Goal: Browse casually

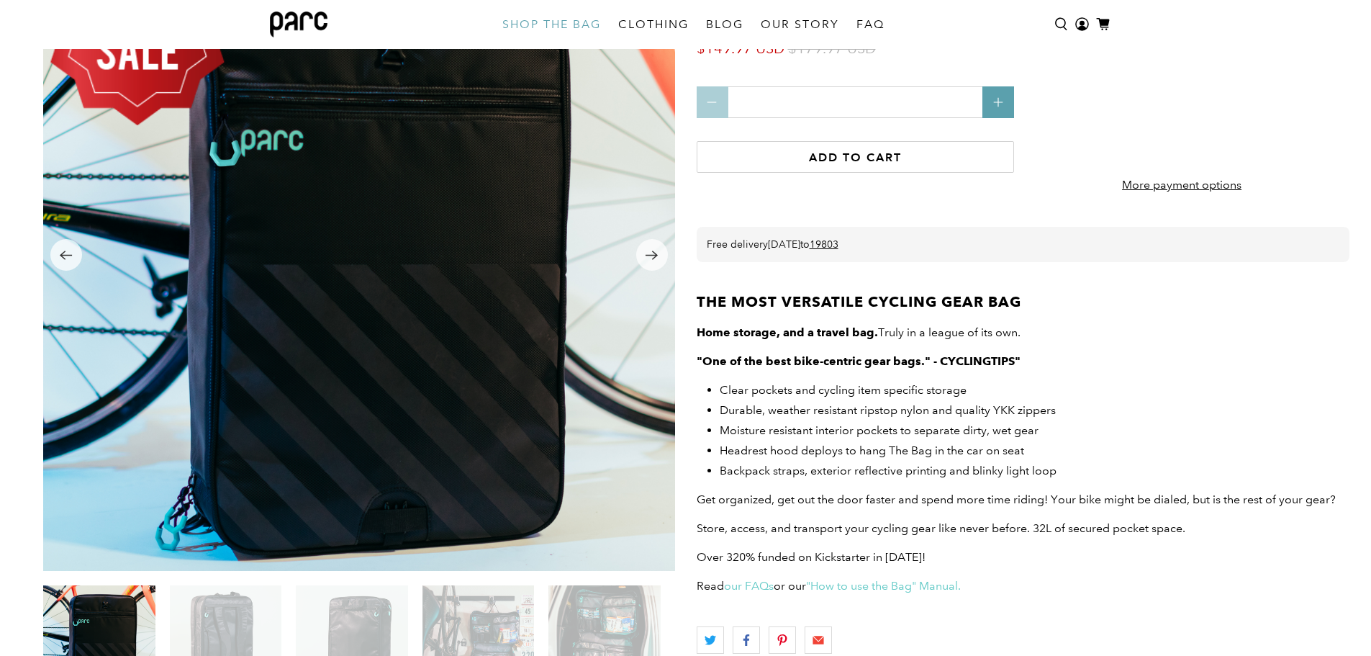
scroll to position [138, 0]
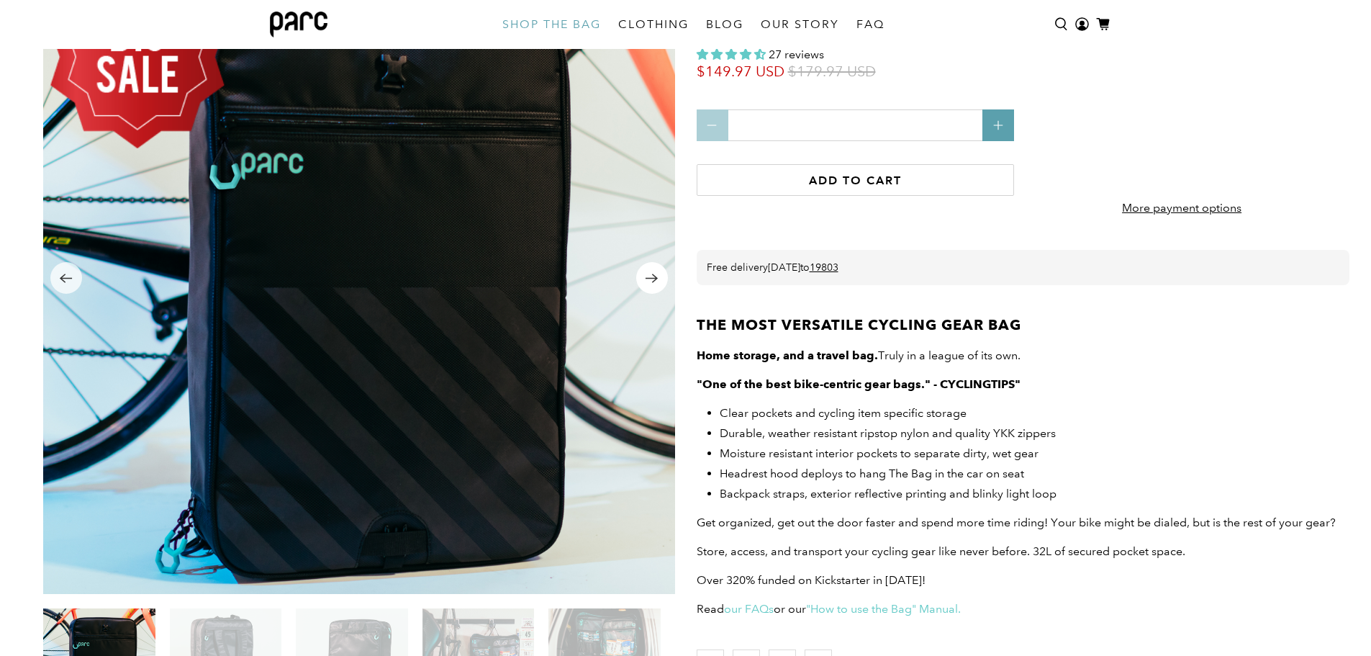
click at [653, 277] on icon "Next" at bounding box center [652, 278] width 14 height 18
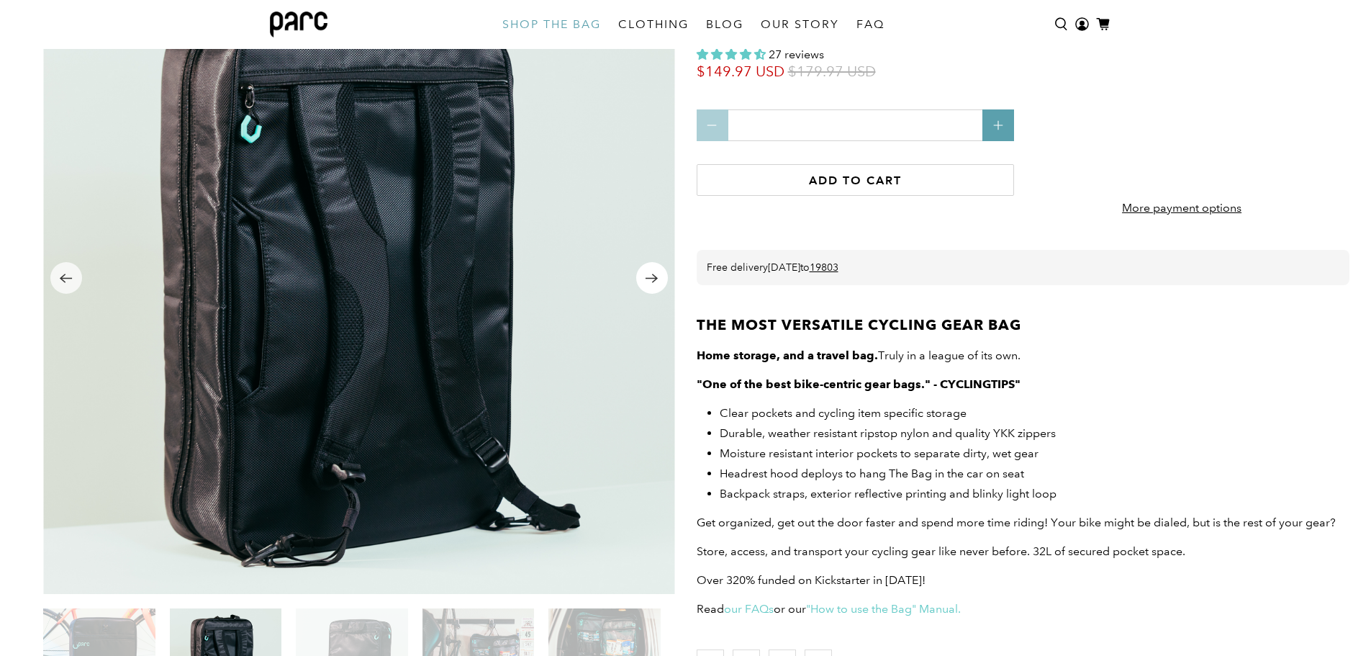
click at [653, 277] on icon "Next" at bounding box center [652, 278] width 14 height 18
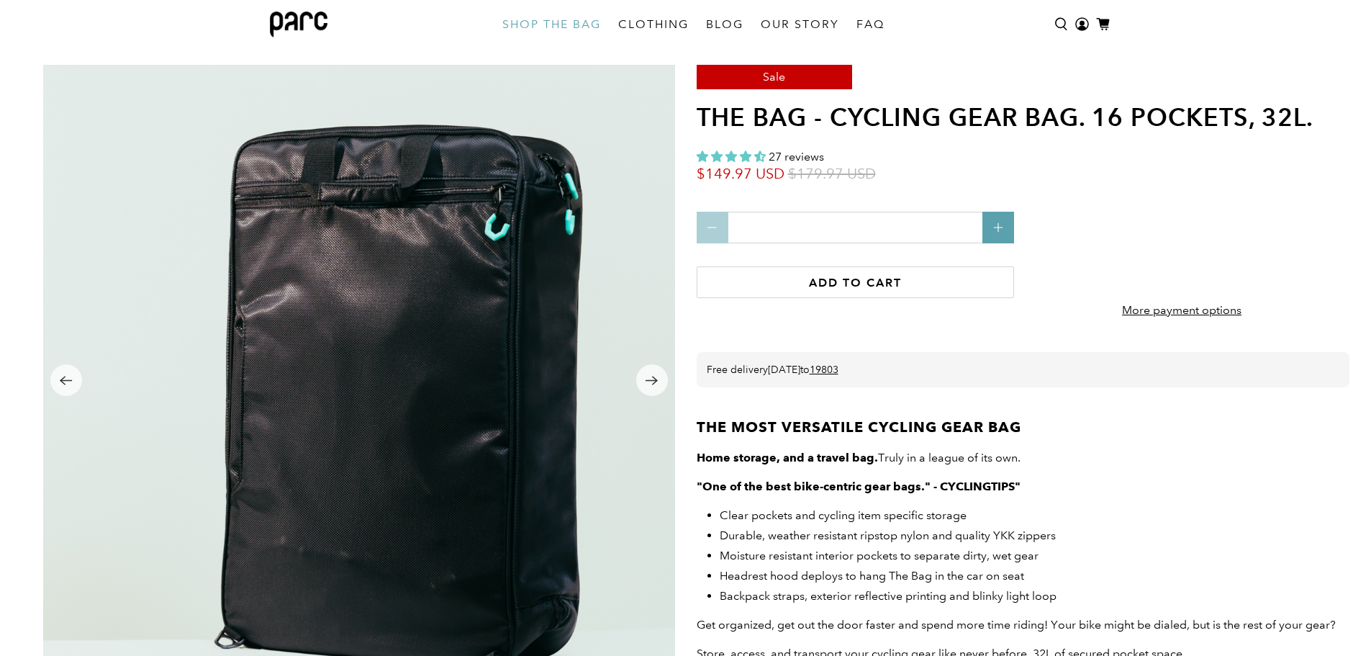
scroll to position [72, 0]
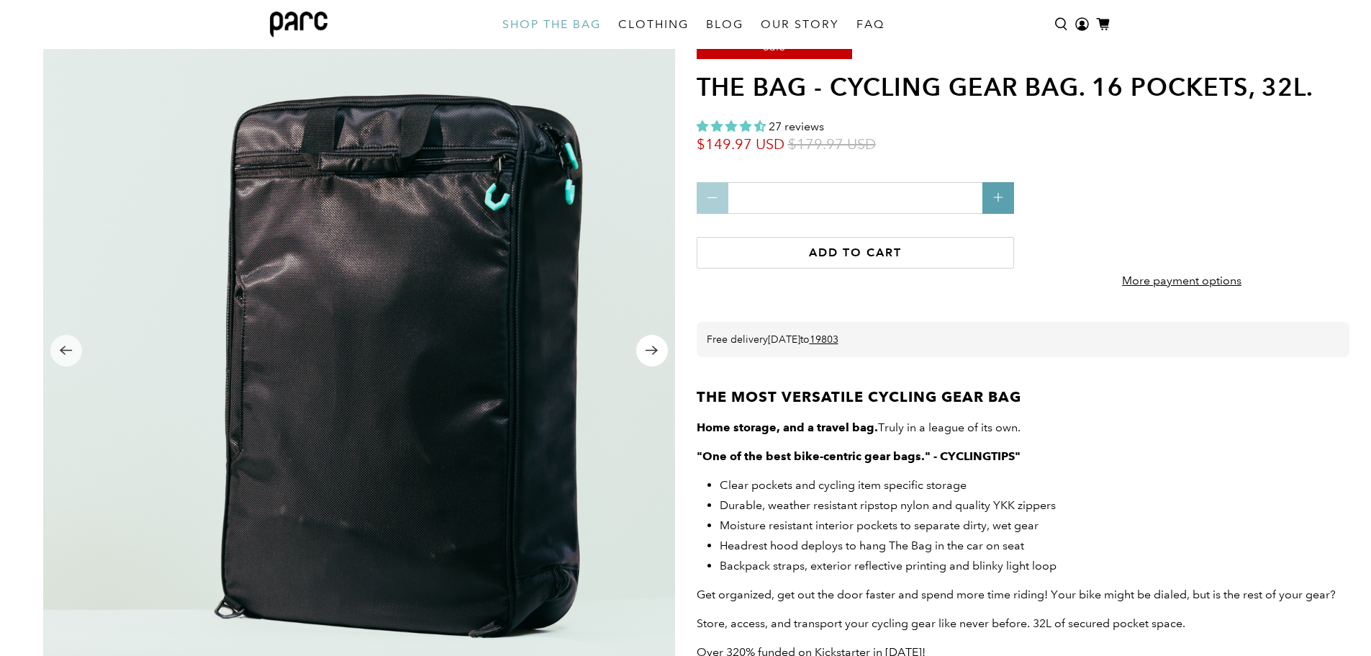
click at [657, 347] on icon "Next" at bounding box center [652, 350] width 14 height 18
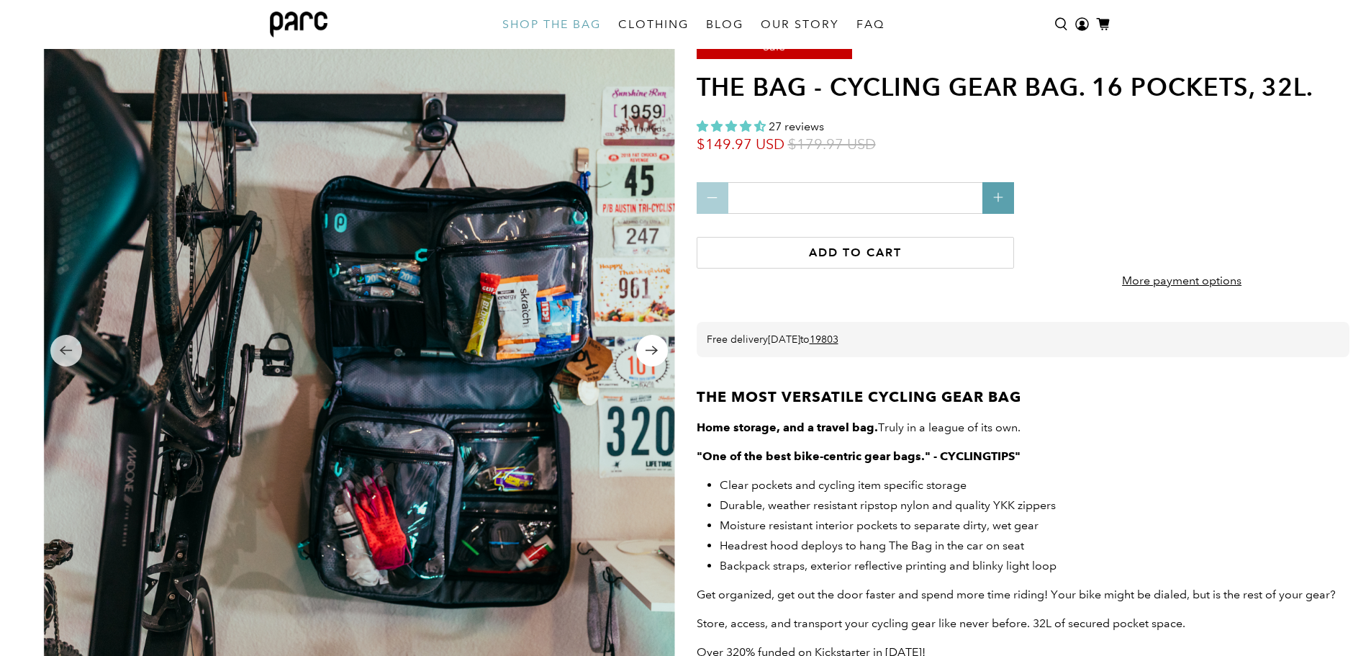
click at [651, 347] on icon "Next" at bounding box center [652, 350] width 14 height 18
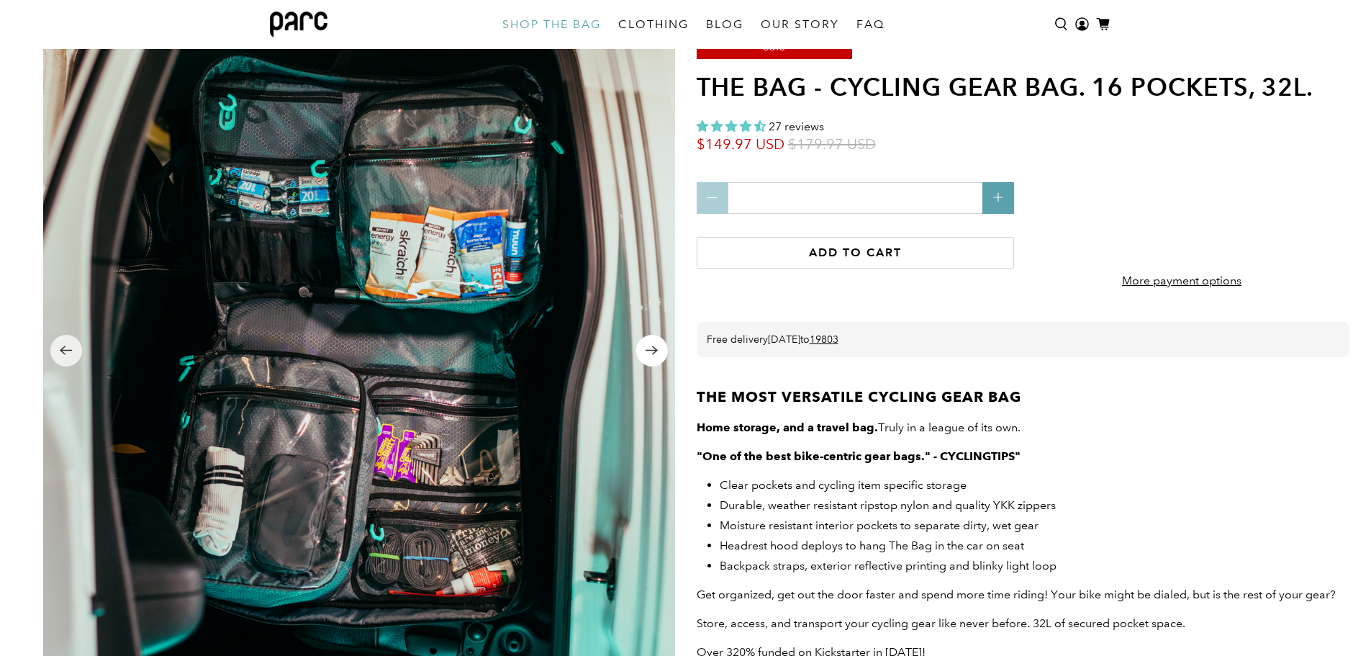
click at [651, 347] on icon "Next" at bounding box center [652, 350] width 14 height 18
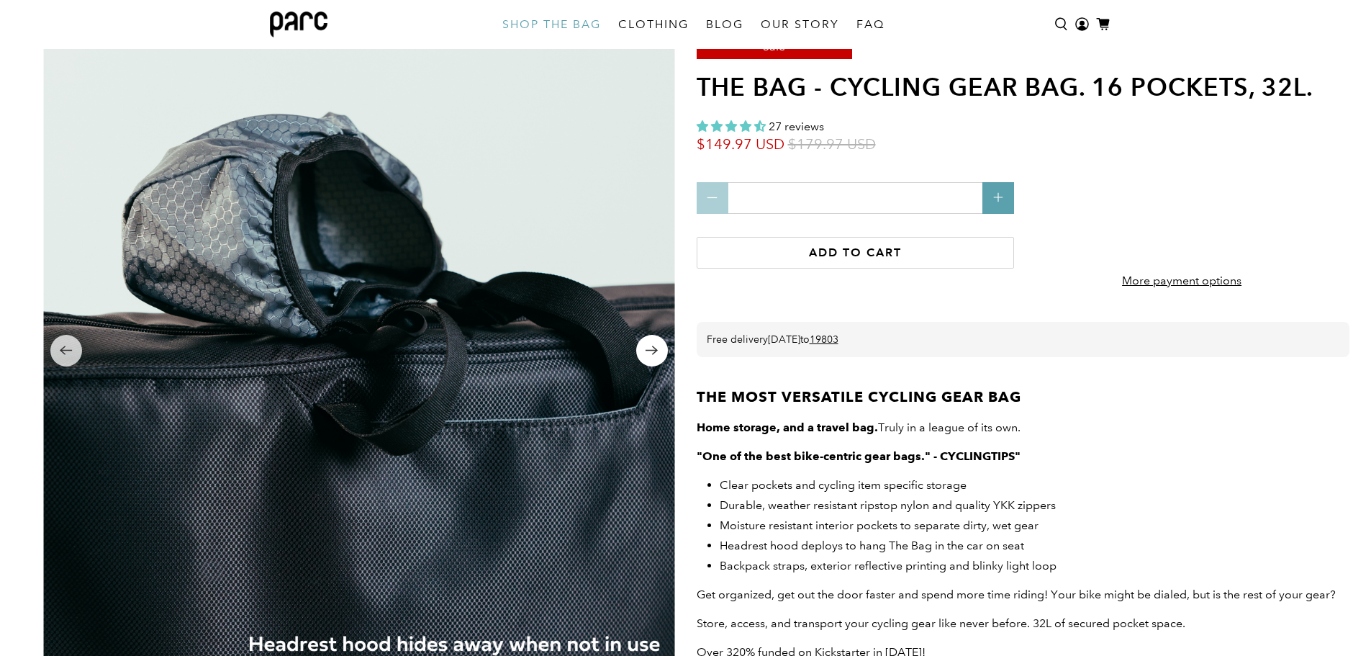
click at [651, 347] on icon "Next" at bounding box center [652, 350] width 14 height 18
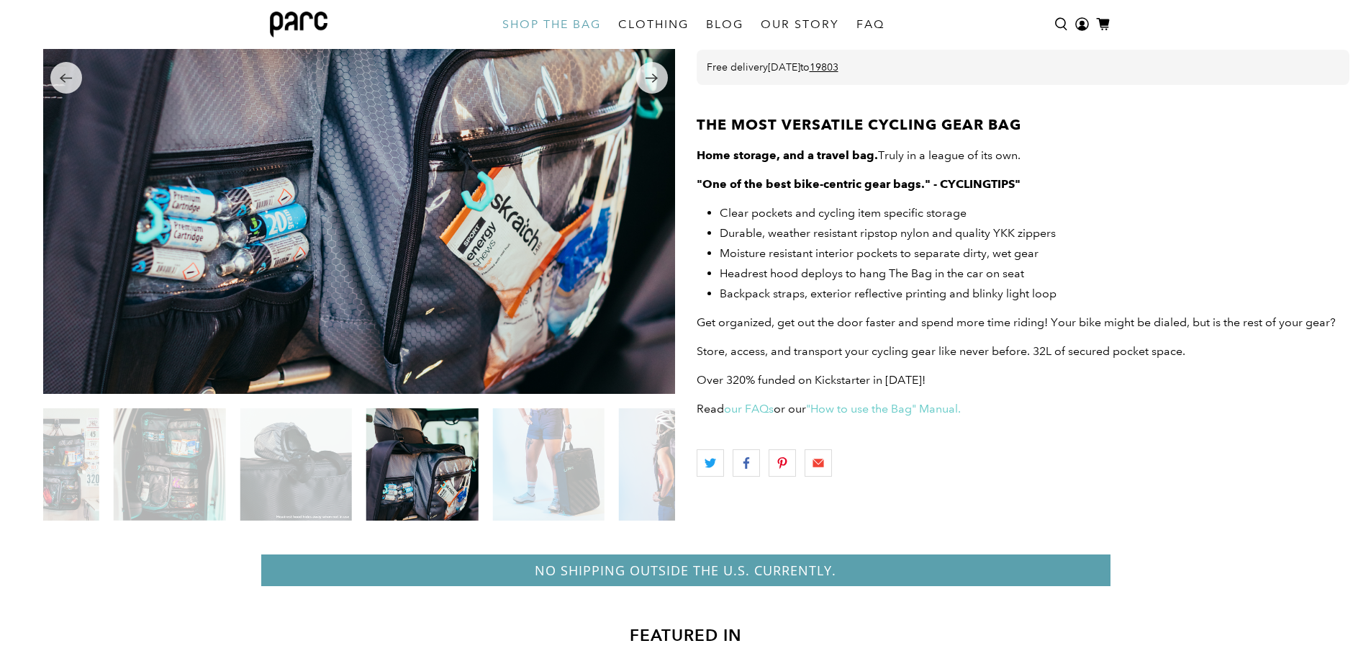
scroll to position [360, 0]
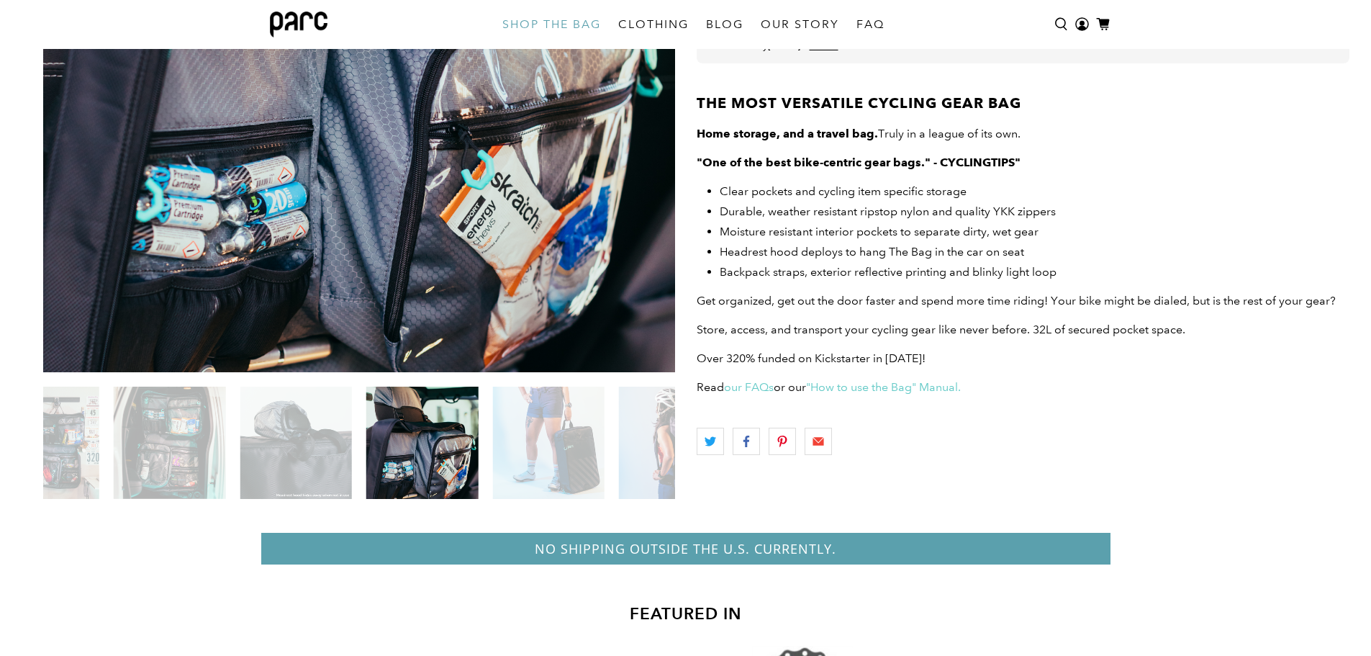
click at [559, 450] on img at bounding box center [548, 443] width 112 height 112
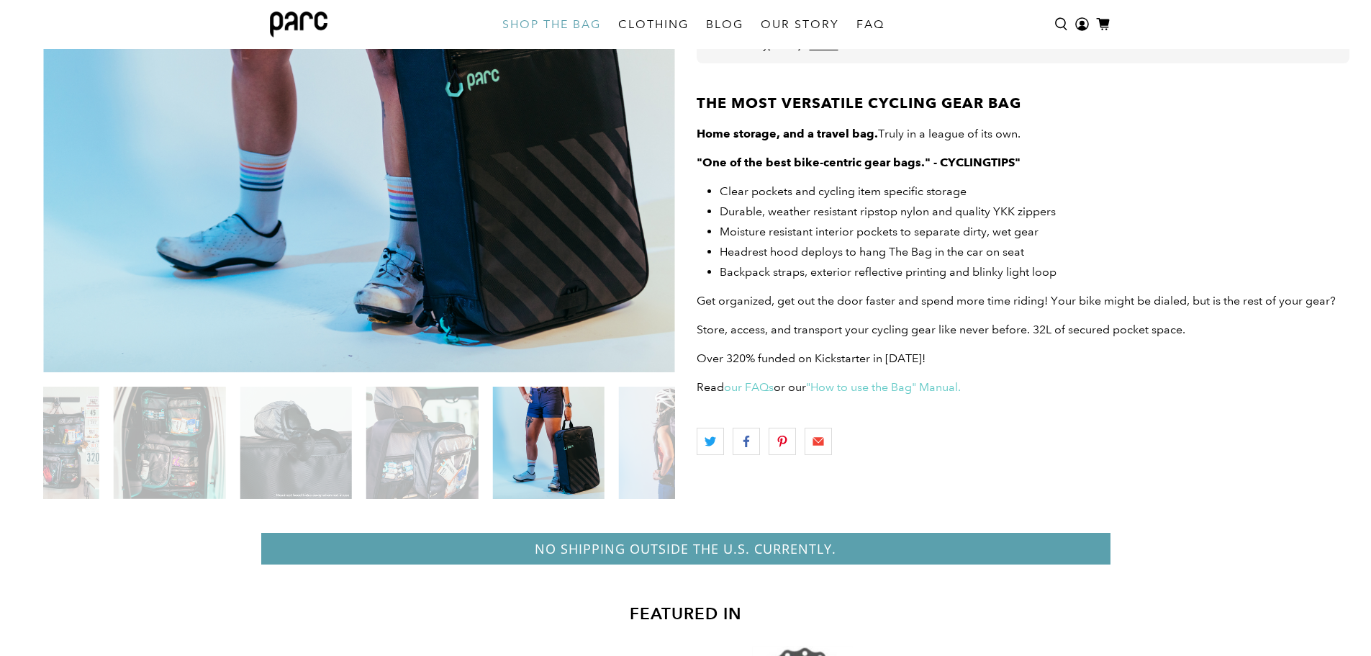
click at [657, 451] on img at bounding box center [675, 443] width 112 height 112
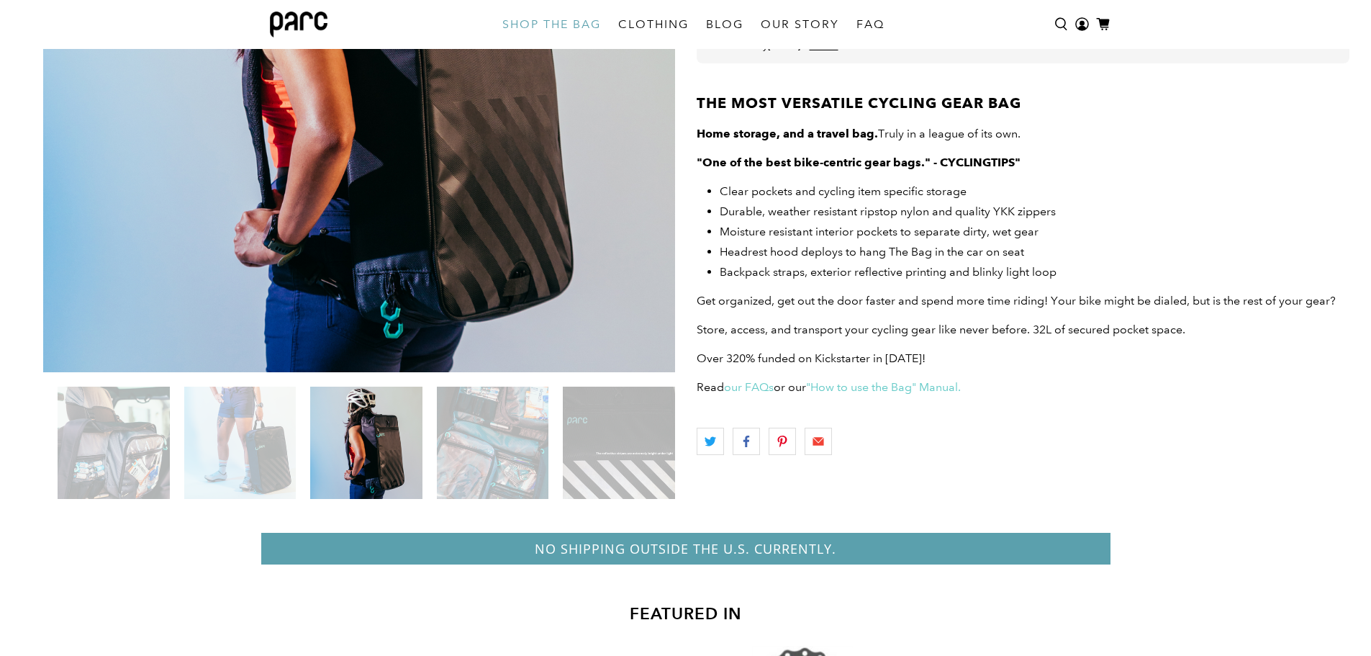
click at [500, 443] on img at bounding box center [493, 443] width 112 height 112
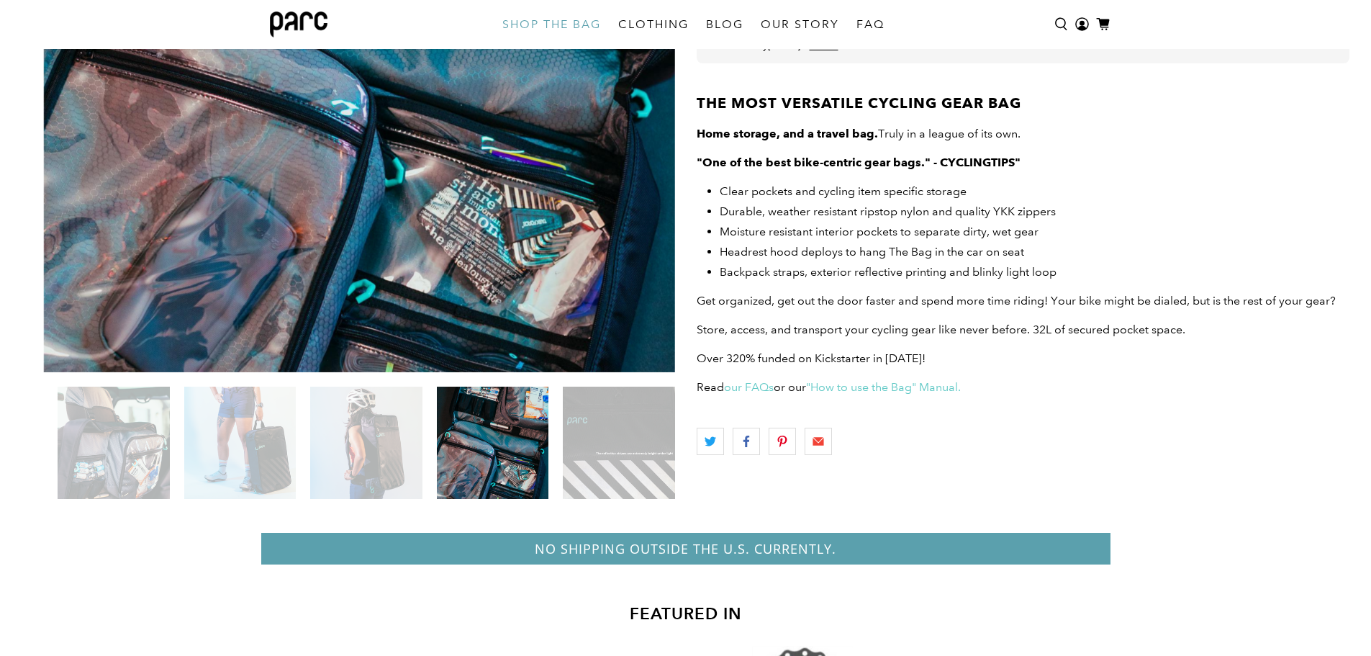
click at [640, 454] on img at bounding box center [619, 443] width 112 height 112
